Goal: Task Accomplishment & Management: Use online tool/utility

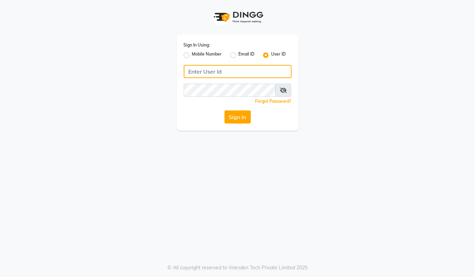
type input "94494097201"
click at [192, 56] on label "Mobile Number" at bounding box center [207, 55] width 30 height 8
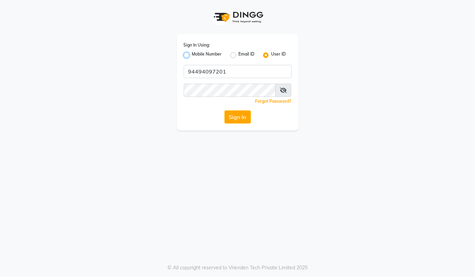
click at [192, 56] on input "Mobile Number" at bounding box center [194, 53] width 5 height 5
radio input "true"
radio input "false"
click at [225, 75] on input "Username" at bounding box center [249, 71] width 84 height 13
type input "94494097201"
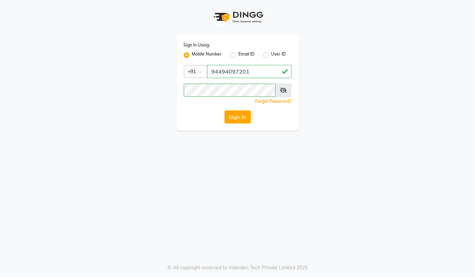
click at [228, 122] on button "Sign In" at bounding box center [237, 117] width 26 height 13
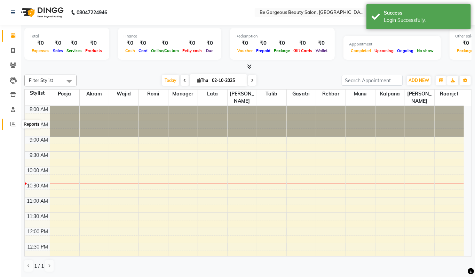
click at [12, 127] on icon at bounding box center [12, 124] width 5 height 5
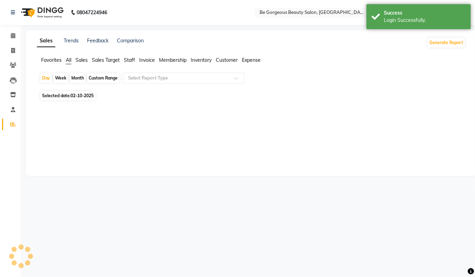
click at [126, 58] on span "Staff" at bounding box center [129, 60] width 11 height 6
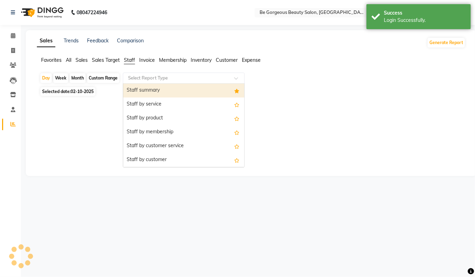
click at [144, 78] on input "text" at bounding box center [177, 78] width 100 height 7
click at [140, 92] on div "Staff summary" at bounding box center [183, 91] width 121 height 14
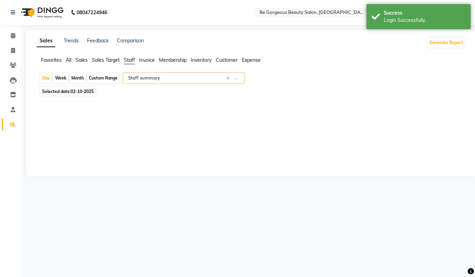
click at [78, 78] on div "Month" at bounding box center [78, 78] width 16 height 10
select select "10"
select select "2025"
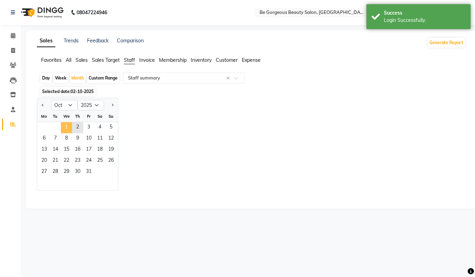
click at [70, 128] on span "1" at bounding box center [66, 127] width 11 height 11
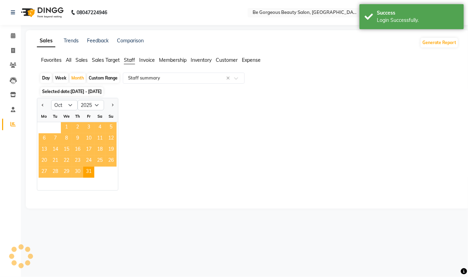
select select "csv"
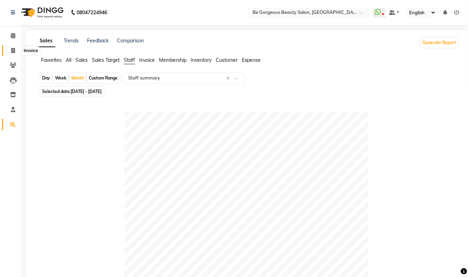
click at [13, 48] on icon at bounding box center [13, 50] width 4 height 5
select select "service"
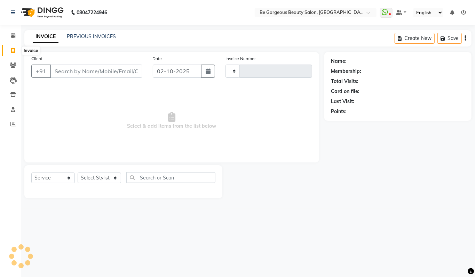
type input "5085"
select select "5405"
click at [91, 177] on select "Select Stylist [PERSON_NAME] [PERSON_NAME] Manager Munu [PERSON_NAME] Rehbar [P…" at bounding box center [99, 178] width 43 height 11
select select "36211"
click at [78, 173] on select "Select Stylist [PERSON_NAME] [PERSON_NAME] Manager Munu [PERSON_NAME] Rehbar [P…" at bounding box center [99, 178] width 43 height 11
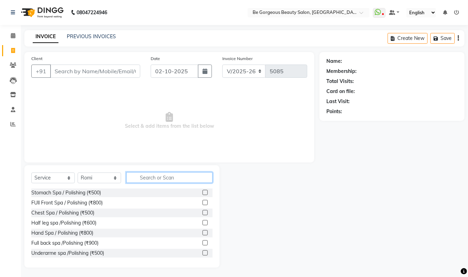
click at [149, 180] on input "text" at bounding box center [169, 177] width 86 height 11
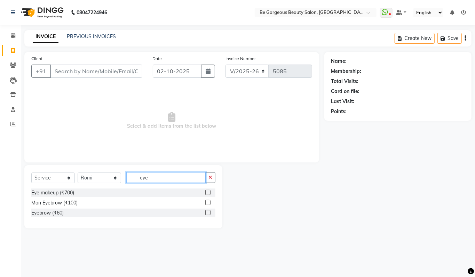
type input "eye"
click at [209, 213] on label at bounding box center [207, 212] width 5 height 5
click at [209, 213] on input "checkbox" at bounding box center [207, 213] width 5 height 5
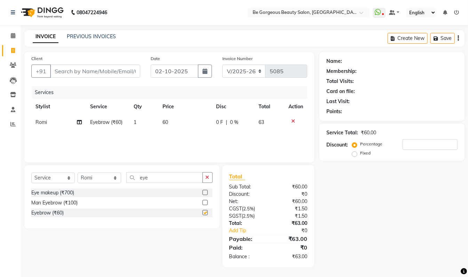
checkbox input "false"
click at [99, 73] on input "Client" at bounding box center [95, 71] width 90 height 13
click at [92, 72] on input "Client" at bounding box center [95, 71] width 90 height 13
type input "7"
type input "0"
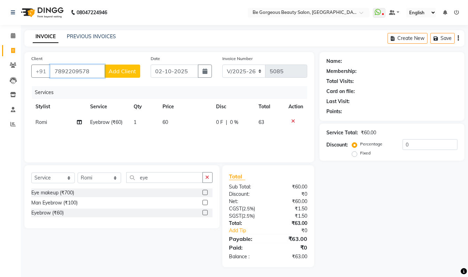
type input "7892209578"
click at [121, 69] on span "Add Client" at bounding box center [121, 71] width 27 height 7
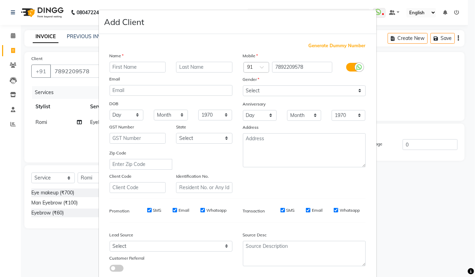
click at [123, 71] on input "text" at bounding box center [138, 67] width 56 height 11
click at [136, 68] on input "[PERSON_NAME]" at bounding box center [138, 67] width 56 height 11
type input "a"
type input "[PERSON_NAME]"
click at [256, 76] on div "Gender" at bounding box center [248, 81] width 22 height 10
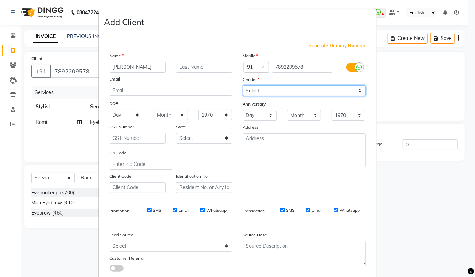
click at [258, 87] on select "Select [DEMOGRAPHIC_DATA] [DEMOGRAPHIC_DATA] Other Prefer Not To Say" at bounding box center [304, 91] width 123 height 11
select select "[DEMOGRAPHIC_DATA]"
click at [243, 86] on select "Select [DEMOGRAPHIC_DATA] [DEMOGRAPHIC_DATA] Other Prefer Not To Say" at bounding box center [304, 91] width 123 height 11
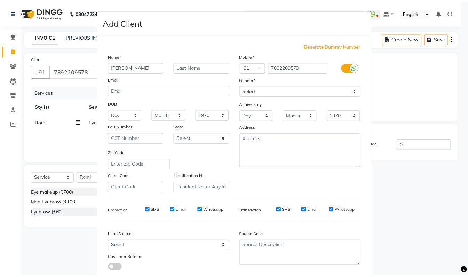
scroll to position [42, 0]
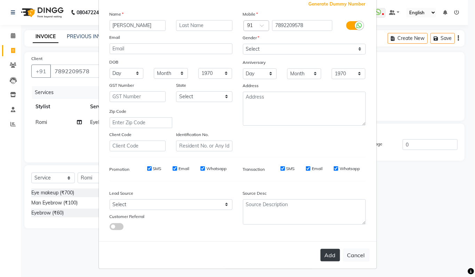
click at [328, 253] on button "Add" at bounding box center [329, 255] width 19 height 13
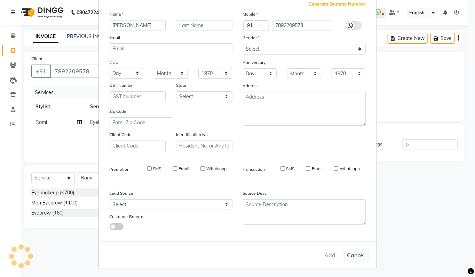
select select
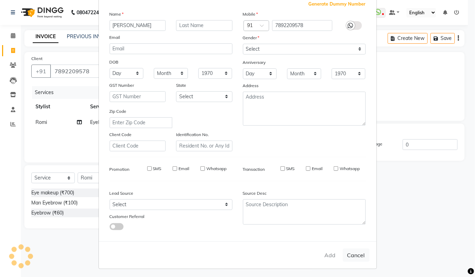
select select
checkbox input "false"
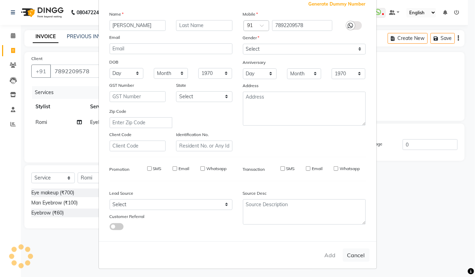
checkbox input "false"
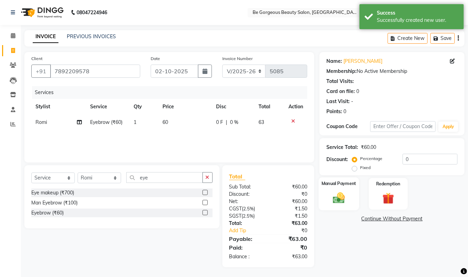
click at [335, 202] on img at bounding box center [338, 198] width 19 height 14
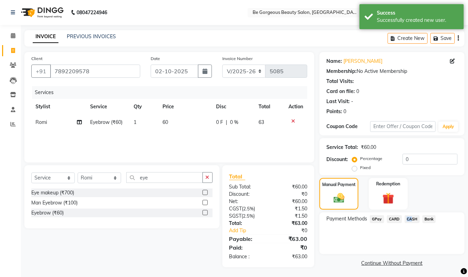
drag, startPoint x: 395, startPoint y: 219, endPoint x: 409, endPoint y: 220, distance: 13.6
click at [409, 220] on div "Payment Methods GPay CARD CASH Bank" at bounding box center [391, 220] width 131 height 9
click at [409, 220] on span "CASH" at bounding box center [411, 220] width 15 height 8
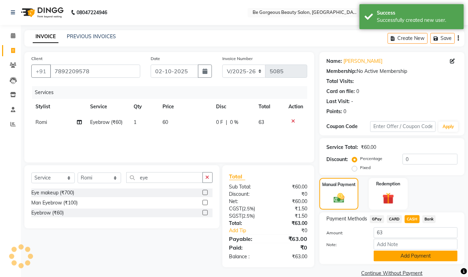
click at [415, 256] on button "Add Payment" at bounding box center [415, 256] width 84 height 11
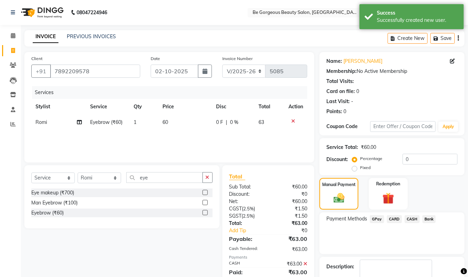
scroll to position [41, 0]
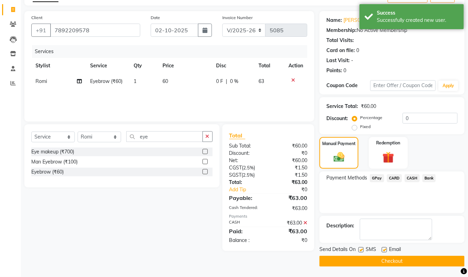
click at [437, 265] on button "Checkout" at bounding box center [391, 261] width 145 height 11
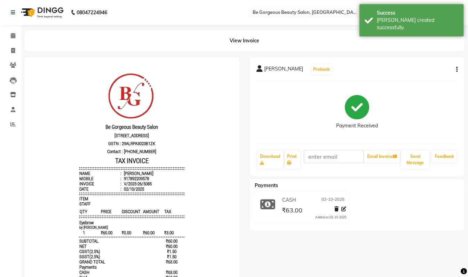
click at [12, 45] on li "Invoice" at bounding box center [10, 50] width 21 height 15
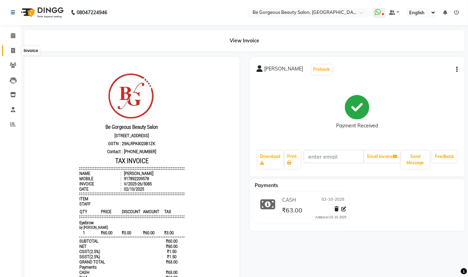
click at [13, 50] on icon at bounding box center [13, 50] width 4 height 5
select select "5405"
select select "service"
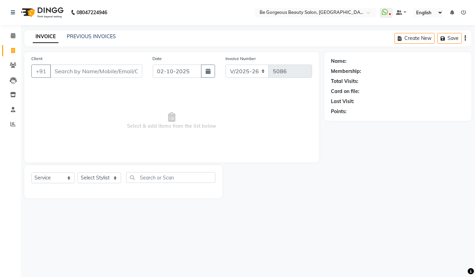
click at [59, 77] on input "Client" at bounding box center [96, 71] width 92 height 13
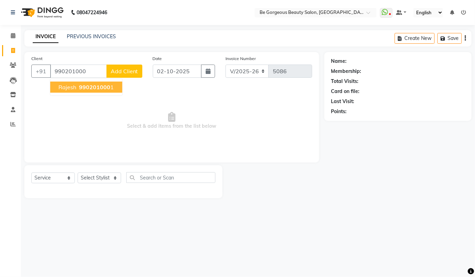
click at [108, 87] on span "990201000" at bounding box center [94, 87] width 31 height 7
type input "9902010001"
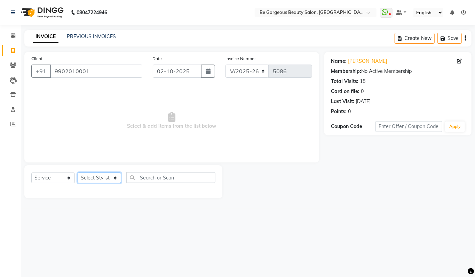
click at [89, 177] on select "Select Stylist [PERSON_NAME] [PERSON_NAME] Manager Munu [PERSON_NAME] Rehbar [P…" at bounding box center [99, 178] width 43 height 11
select select "83189"
click at [78, 173] on select "Select Stylist [PERSON_NAME] [PERSON_NAME] Manager Munu [PERSON_NAME] Rehbar [P…" at bounding box center [99, 178] width 43 height 11
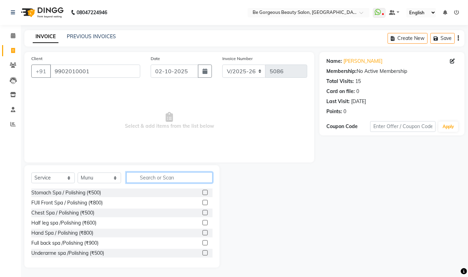
drag, startPoint x: 149, startPoint y: 179, endPoint x: 150, endPoint y: 172, distance: 7.0
click at [150, 179] on input "text" at bounding box center [169, 177] width 86 height 11
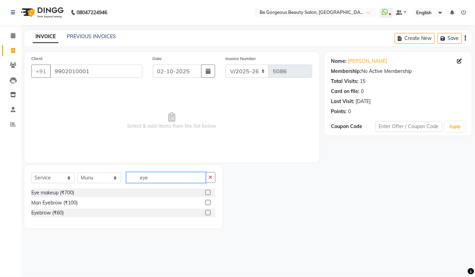
type input "eye"
click at [207, 213] on label at bounding box center [207, 212] width 5 height 5
click at [207, 213] on input "checkbox" at bounding box center [207, 213] width 5 height 5
checkbox input "true"
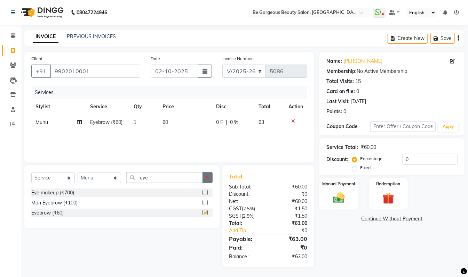
click at [209, 179] on icon "button" at bounding box center [207, 177] width 4 height 5
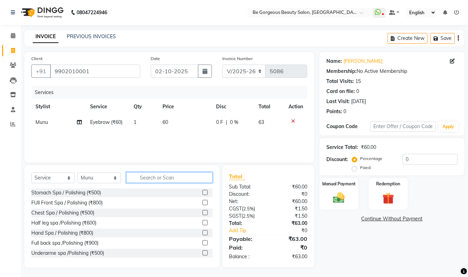
click at [198, 177] on input "text" at bounding box center [169, 177] width 86 height 11
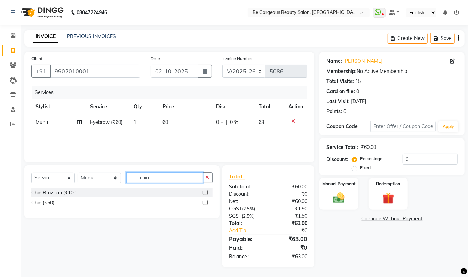
type input "chin"
click at [203, 194] on label at bounding box center [204, 192] width 5 height 5
click at [203, 194] on input "checkbox" at bounding box center [204, 193] width 5 height 5
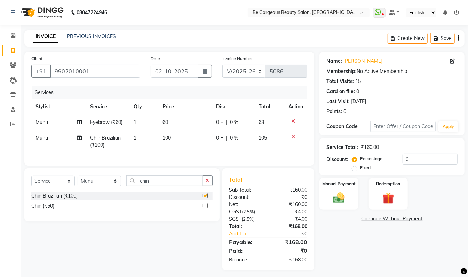
drag, startPoint x: 204, startPoint y: 190, endPoint x: 196, endPoint y: 188, distance: 8.5
click at [200, 186] on div "chin" at bounding box center [170, 181] width 86 height 11
checkbox input "false"
click at [196, 186] on input "chin" at bounding box center [164, 181] width 76 height 11
type input "c"
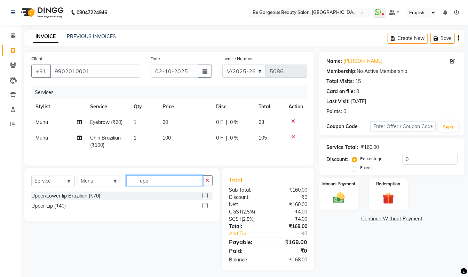
type input "upp"
click at [206, 199] on label at bounding box center [204, 195] width 5 height 5
click at [206, 199] on input "checkbox" at bounding box center [204, 196] width 5 height 5
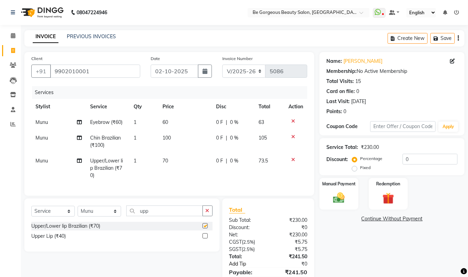
checkbox input "false"
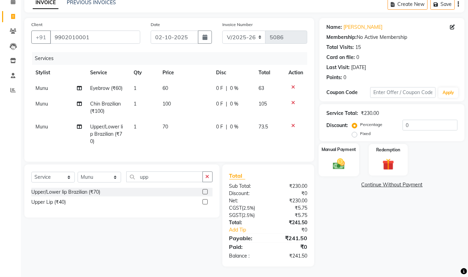
click at [342, 163] on img at bounding box center [338, 164] width 19 height 14
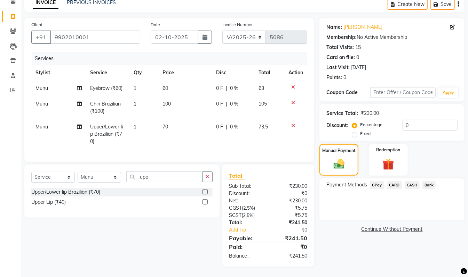
click at [377, 181] on span "GPay" at bounding box center [377, 185] width 14 height 8
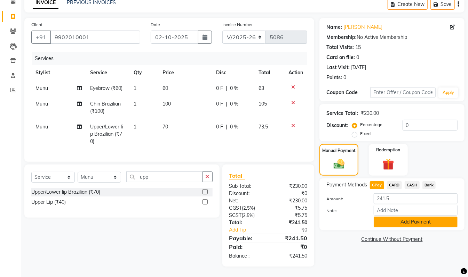
click at [428, 218] on button "Add Payment" at bounding box center [415, 222] width 84 height 11
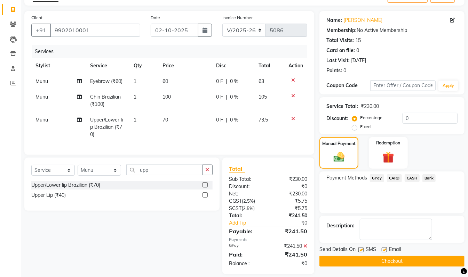
scroll to position [56, 0]
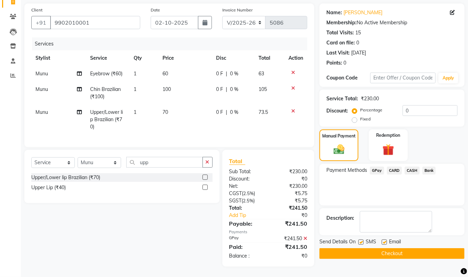
click at [450, 249] on button "Checkout" at bounding box center [391, 254] width 145 height 11
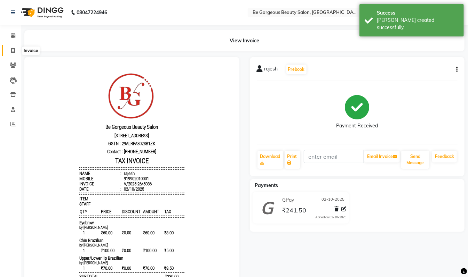
click at [12, 50] on icon at bounding box center [13, 50] width 4 height 5
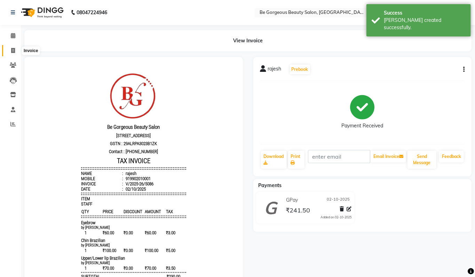
select select "5405"
select select "service"
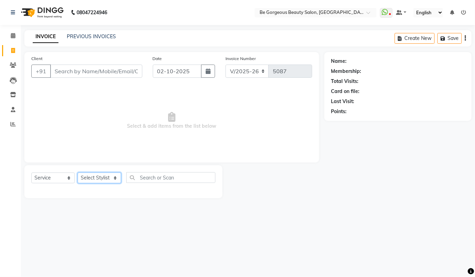
click at [82, 177] on select "Select Stylist [PERSON_NAME] [PERSON_NAME] Manager Munu [PERSON_NAME] Rehbar [P…" at bounding box center [99, 178] width 43 height 11
select select "36207"
click at [78, 173] on select "Select Stylist [PERSON_NAME] [PERSON_NAME] Manager Munu [PERSON_NAME] Rehbar [P…" at bounding box center [99, 178] width 43 height 11
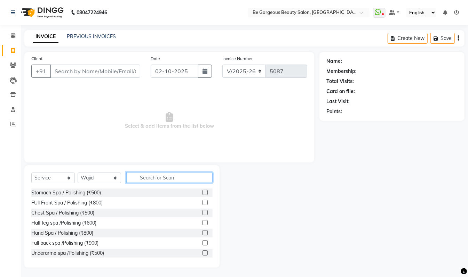
click at [158, 181] on input "text" at bounding box center [169, 177] width 86 height 11
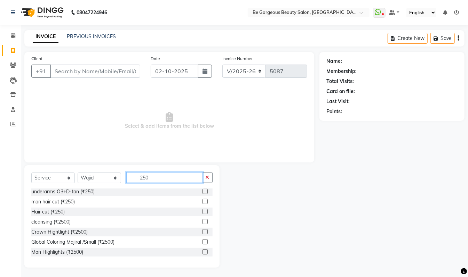
scroll to position [104, 0]
type input "250"
click at [202, 200] on label at bounding box center [204, 199] width 5 height 5
click at [202, 200] on input "checkbox" at bounding box center [204, 200] width 5 height 5
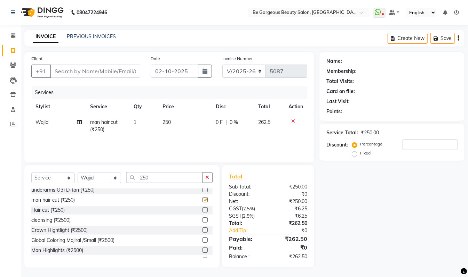
checkbox input "false"
click at [65, 67] on input "Client" at bounding box center [95, 71] width 90 height 13
type input "l"
type input "0"
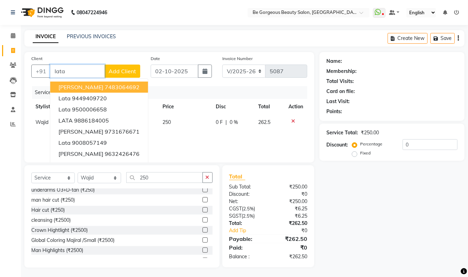
click at [63, 88] on span "[PERSON_NAME]" at bounding box center [80, 87] width 45 height 7
type input "7483064692"
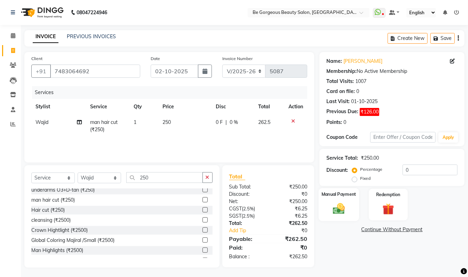
click at [344, 207] on img at bounding box center [338, 209] width 19 height 14
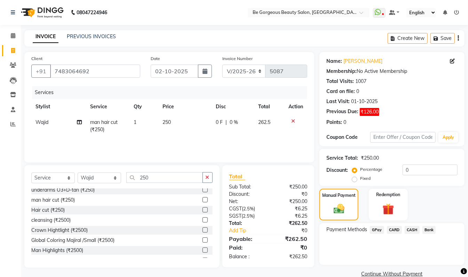
click at [374, 229] on span "GPay" at bounding box center [377, 230] width 14 height 8
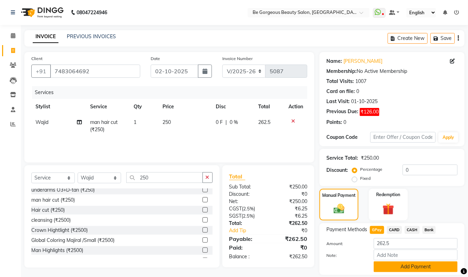
click at [436, 262] on button "Add Payment" at bounding box center [415, 267] width 84 height 11
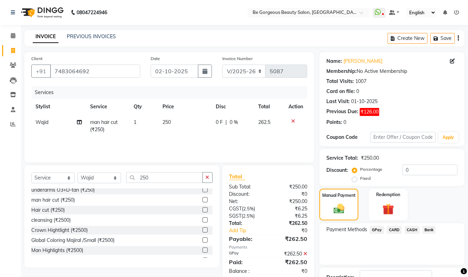
scroll to position [52, 0]
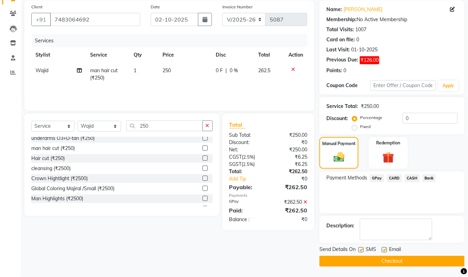
click at [438, 259] on button "Checkout" at bounding box center [391, 261] width 145 height 11
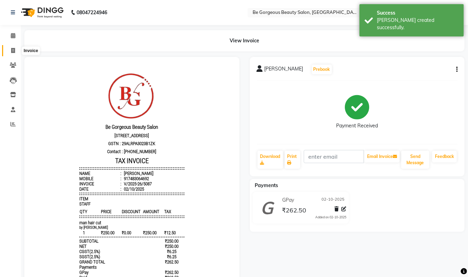
click at [12, 50] on icon at bounding box center [13, 50] width 4 height 5
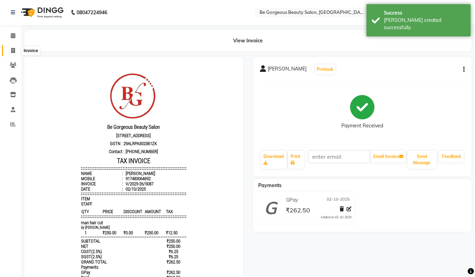
select select "5405"
select select "service"
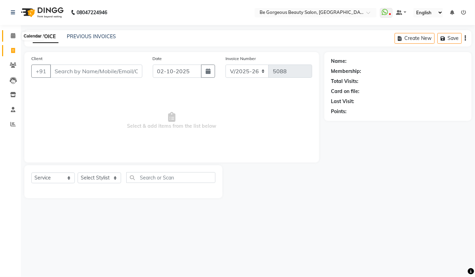
click at [14, 35] on icon at bounding box center [13, 35] width 5 height 5
